Goal: Task Accomplishment & Management: Use online tool/utility

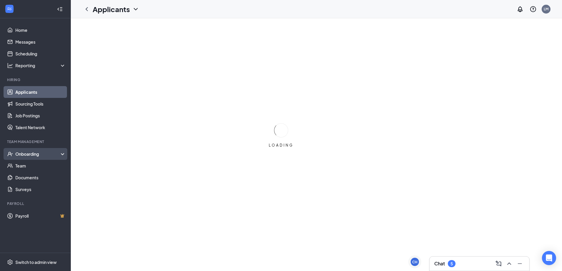
click at [28, 157] on div "Onboarding" at bounding box center [37, 154] width 45 height 6
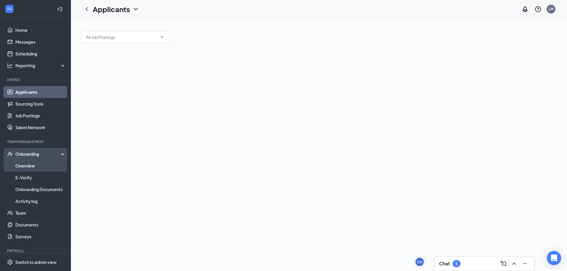
click at [33, 166] on link "Overview" at bounding box center [40, 166] width 50 height 12
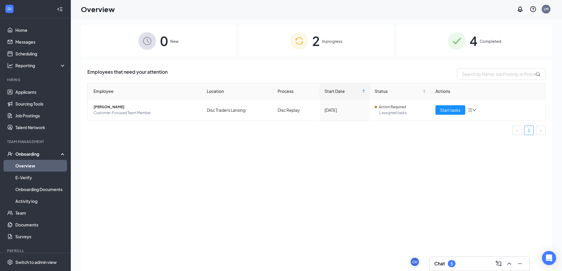
click at [286, 47] on div "2 In progress" at bounding box center [316, 40] width 155 height 31
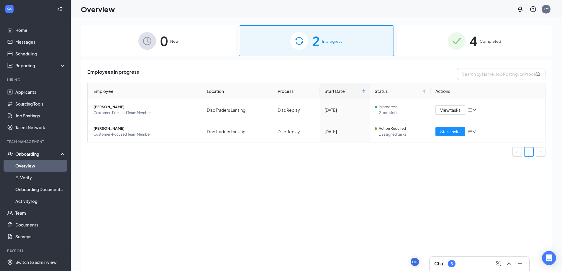
click at [201, 44] on div "0 New" at bounding box center [158, 40] width 155 height 31
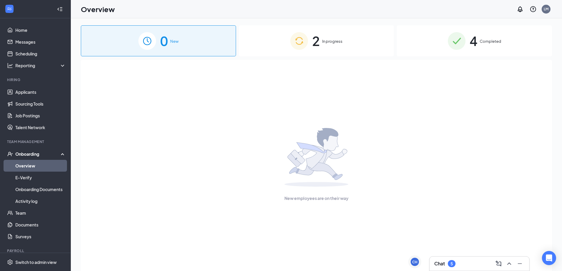
click at [312, 30] on div "2 In progress" at bounding box center [316, 40] width 155 height 31
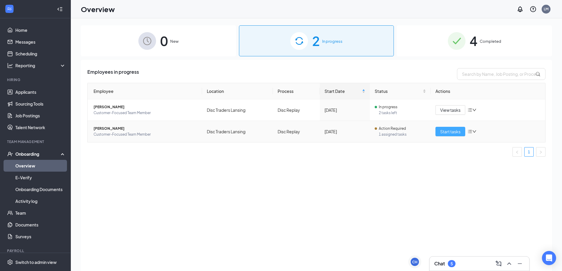
click at [449, 132] on span "Start tasks" at bounding box center [450, 131] width 20 height 6
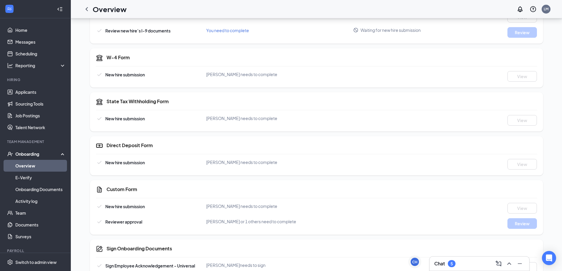
scroll to position [93, 0]
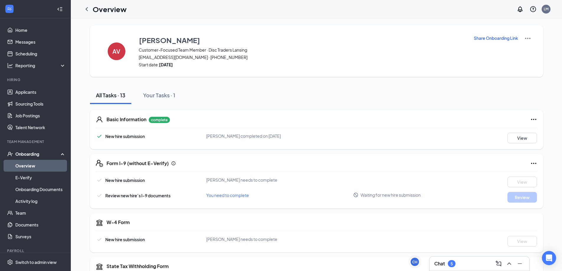
click at [471, 265] on div "Chat 5" at bounding box center [479, 263] width 90 height 9
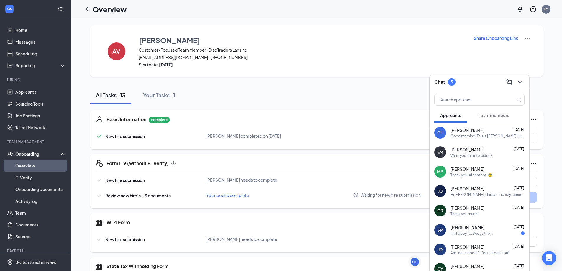
drag, startPoint x: 471, startPoint y: 265, endPoint x: 397, endPoint y: 130, distance: 153.9
click at [397, 130] on div "Basic Information complete New hire submission Aaron Vallejo completed on Aug 2…" at bounding box center [316, 129] width 453 height 39
click at [470, 251] on div "Am I not a good fit for this position?" at bounding box center [480, 253] width 59 height 5
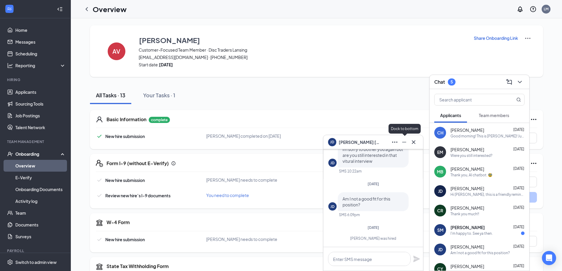
click at [400, 131] on div "Dock to bottom" at bounding box center [405, 129] width 32 height 10
click at [413, 142] on icon "Cross" at bounding box center [414, 142] width 4 height 4
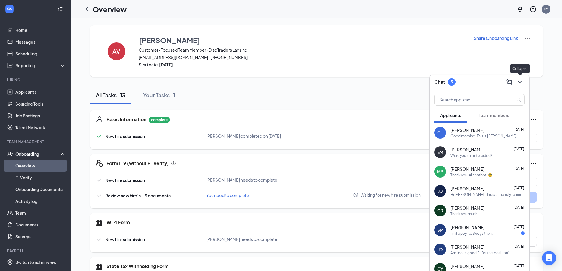
click at [519, 84] on icon "ChevronDown" at bounding box center [519, 81] width 7 height 7
